Goal: Information Seeking & Learning: Learn about a topic

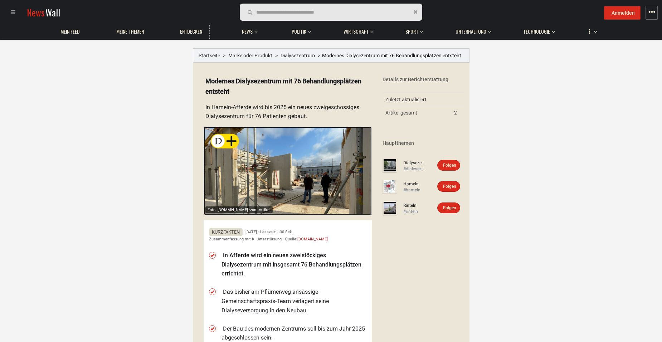
click at [255, 211] on span "zum Artikel" at bounding box center [260, 209] width 20 height 5
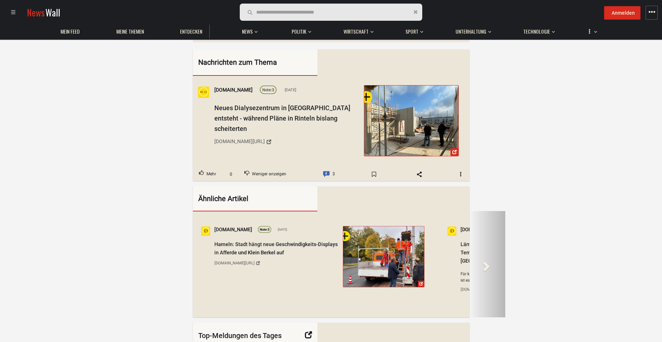
scroll to position [322, 0]
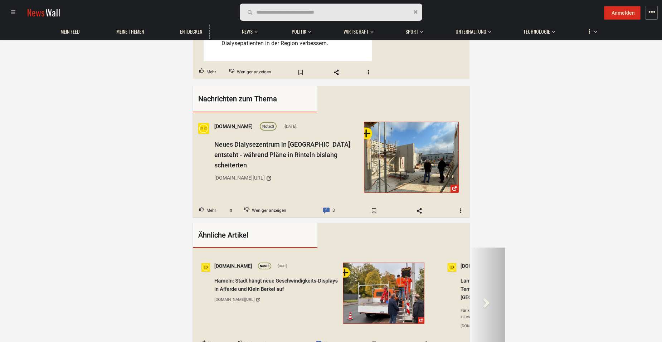
click at [391, 289] on img at bounding box center [383, 293] width 81 height 61
drag, startPoint x: 452, startPoint y: 333, endPoint x: 441, endPoint y: 327, distance: 12.5
click at [436, 330] on div "dewezet.de Note: 3 Oct 09 Hameln: Stadt hängt neue Geschwindigkeits-Displays in…" at bounding box center [331, 301] width 276 height 107
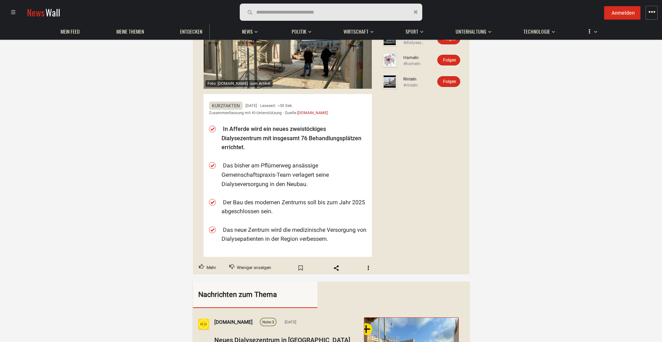
scroll to position [72, 0]
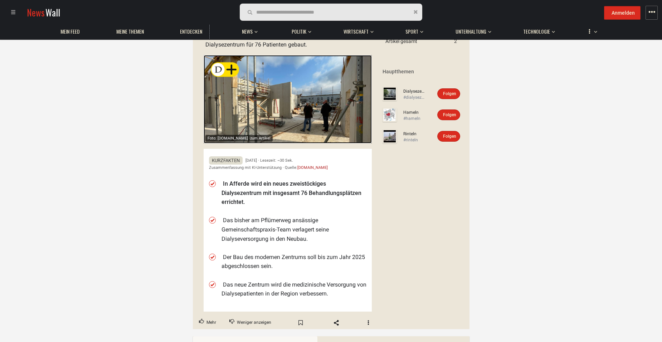
click at [270, 125] on img at bounding box center [287, 99] width 168 height 88
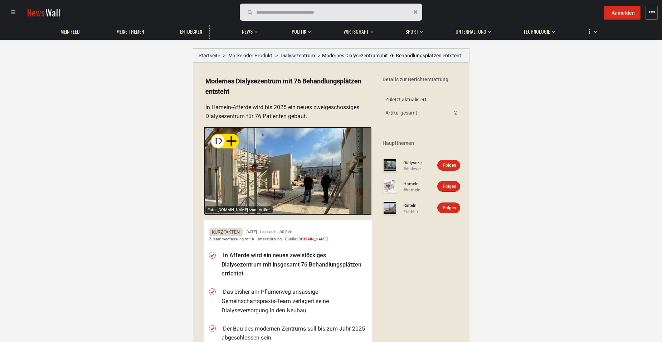
click at [221, 139] on img at bounding box center [287, 171] width 168 height 88
click at [389, 166] on img at bounding box center [389, 165] width 14 height 14
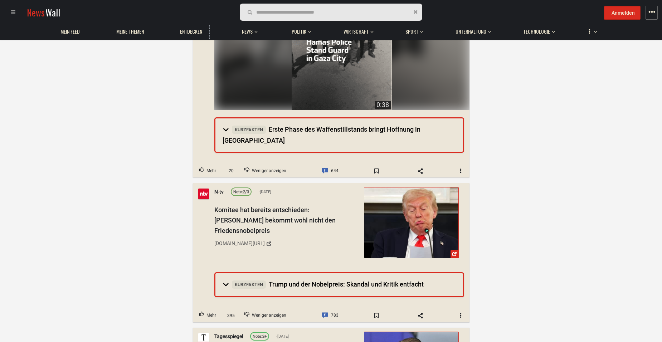
scroll to position [894, 0]
